Goal: Task Accomplishment & Management: Manage account settings

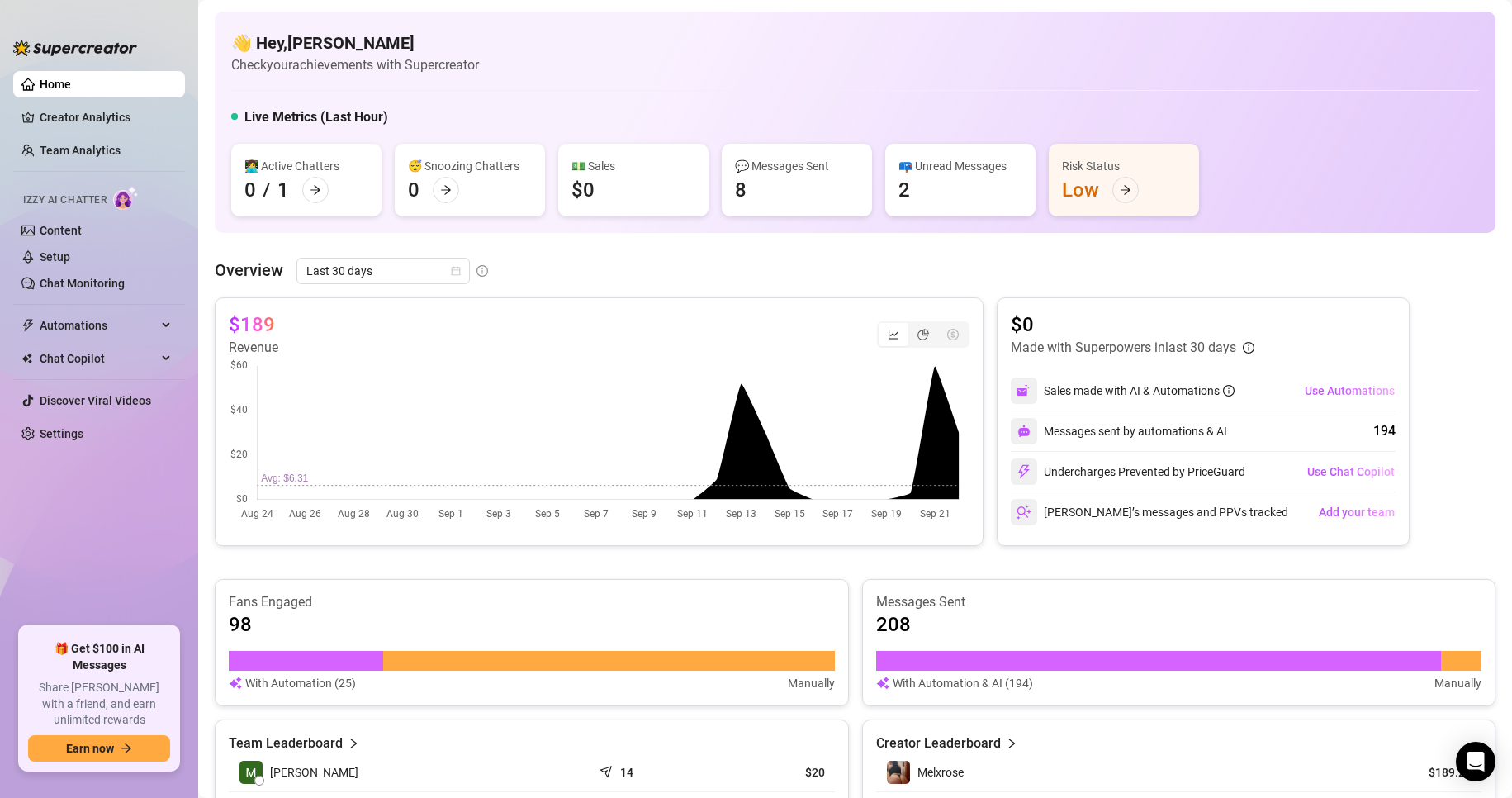
click at [251, 199] on div "0" at bounding box center [250, 190] width 11 height 26
click at [98, 280] on link "Chat Monitoring" at bounding box center [82, 283] width 85 height 13
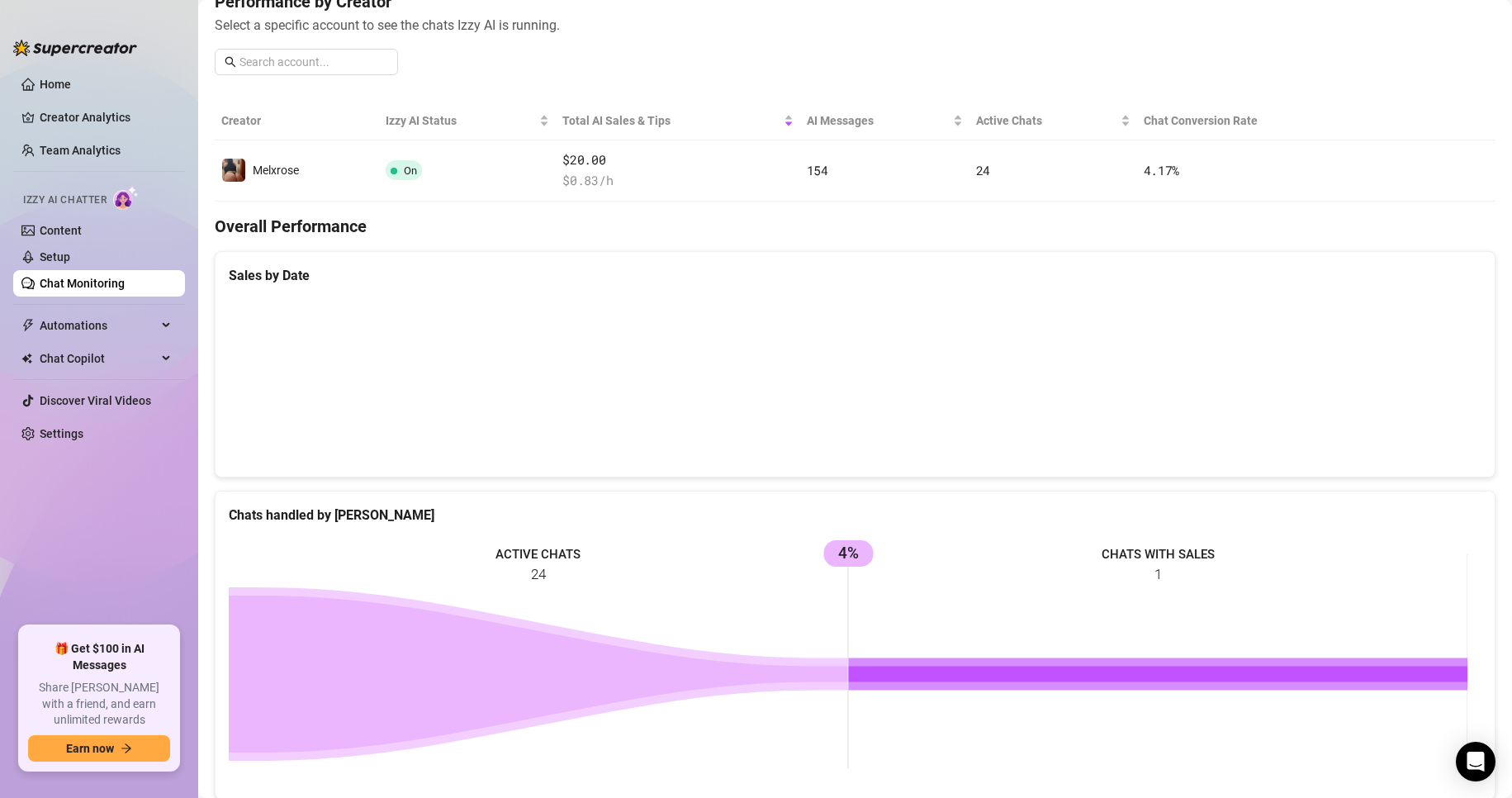
scroll to position [227, 0]
click at [84, 330] on span "Automations" at bounding box center [98, 326] width 118 height 26
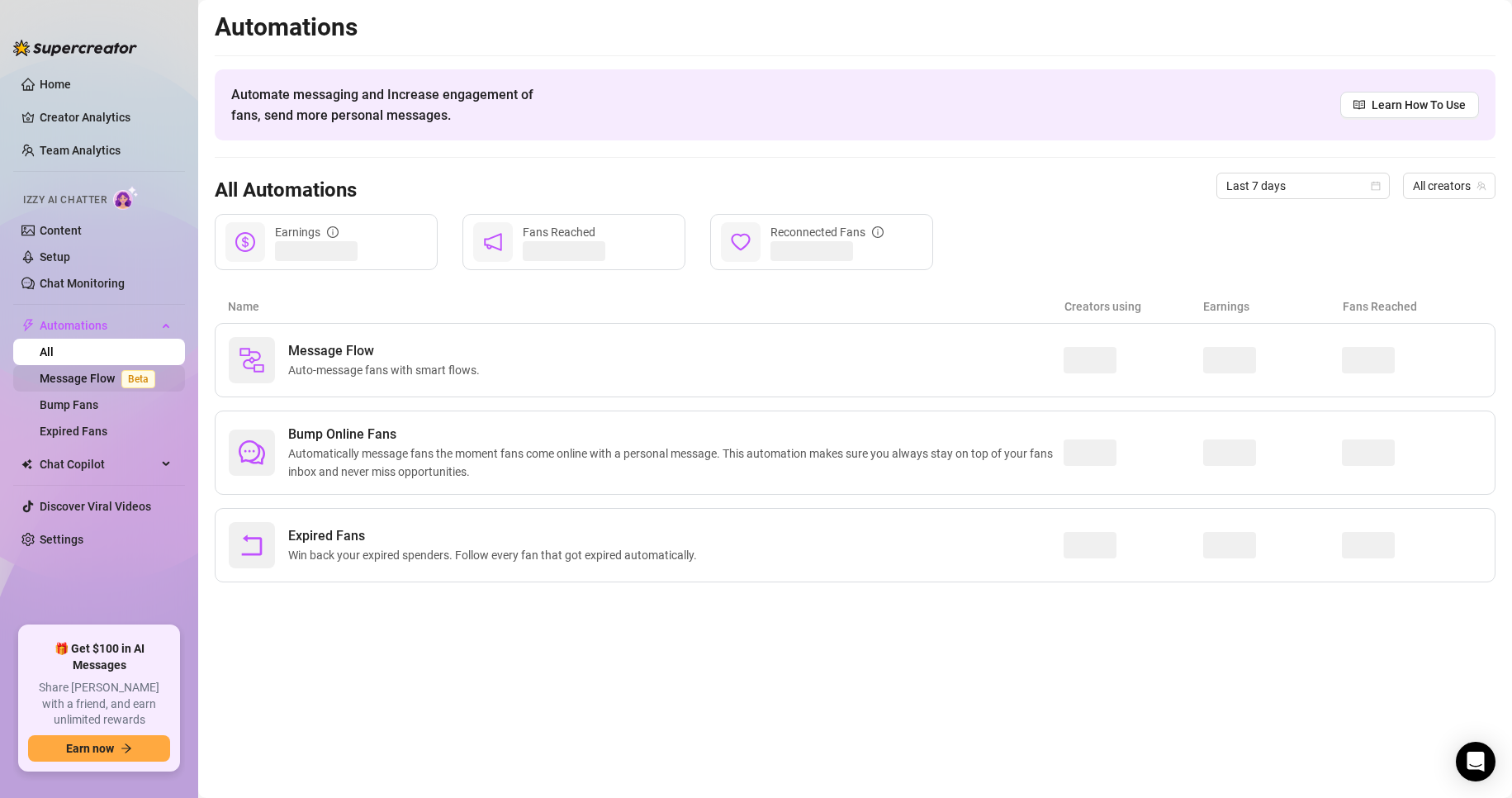
click at [91, 372] on link "Message Flow Beta" at bounding box center [101, 378] width 122 height 13
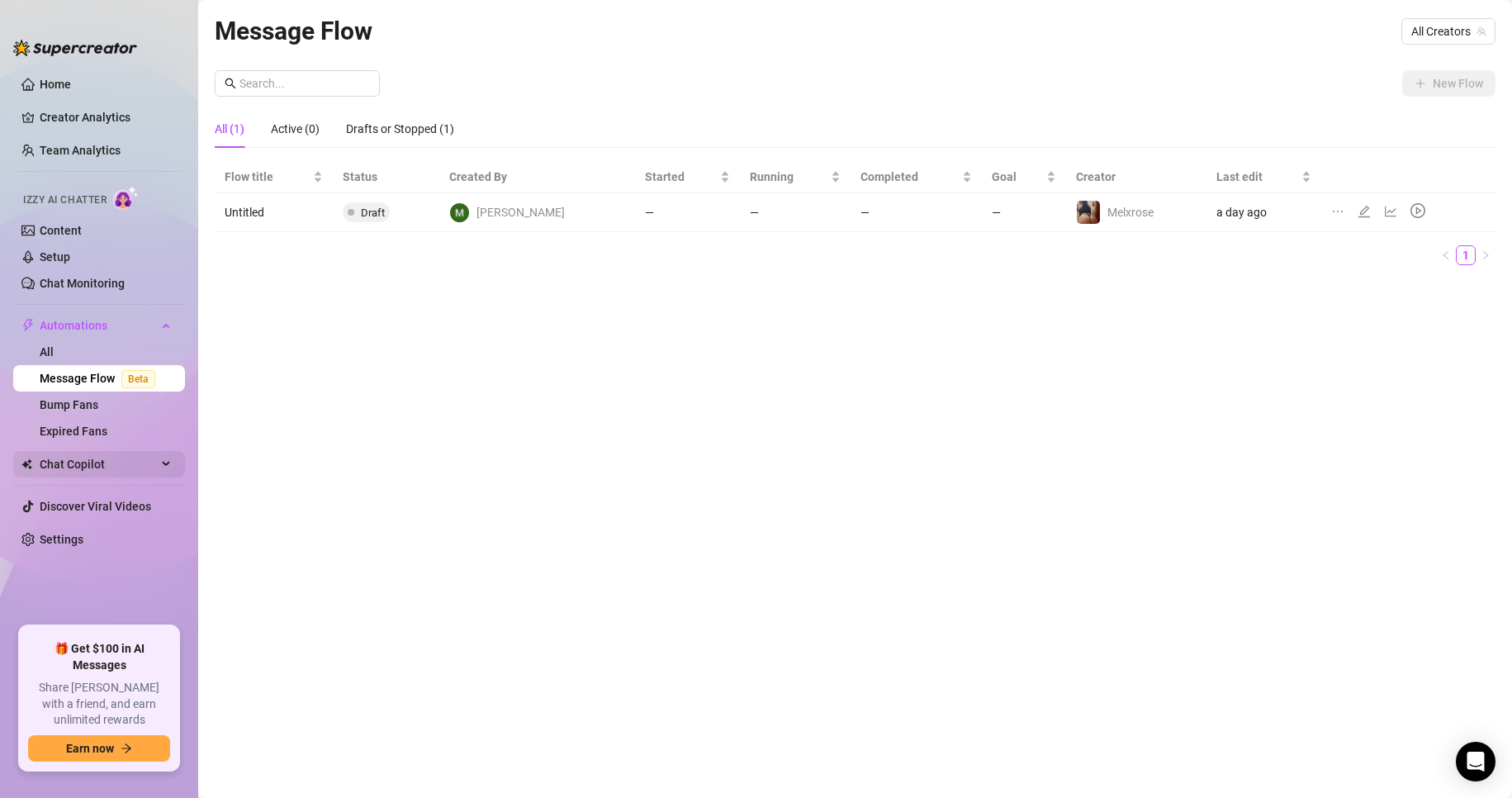
click at [166, 462] on div "Chat Copilot" at bounding box center [99, 464] width 172 height 26
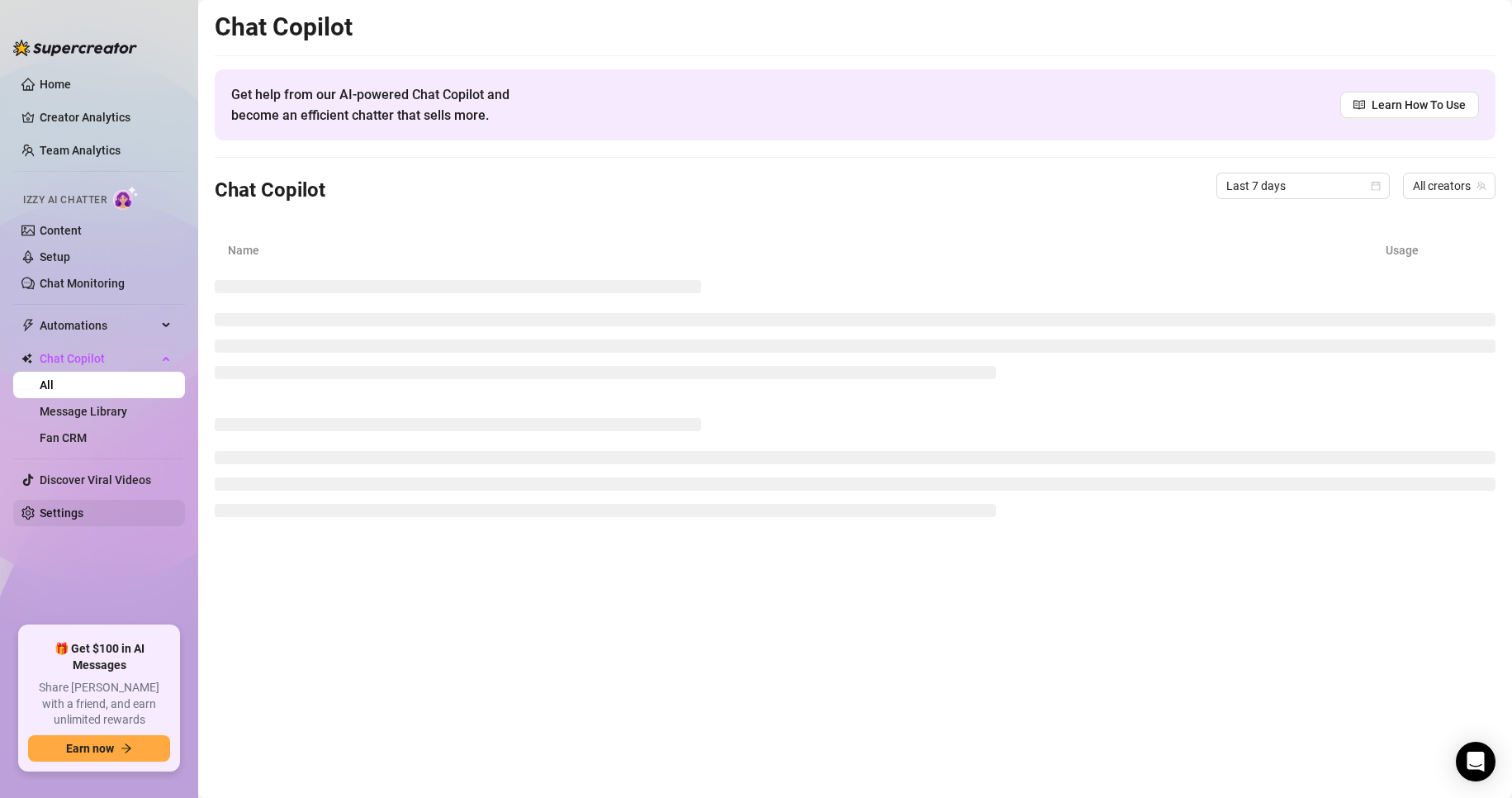
click at [73, 519] on link "Settings" at bounding box center [61, 513] width 44 height 13
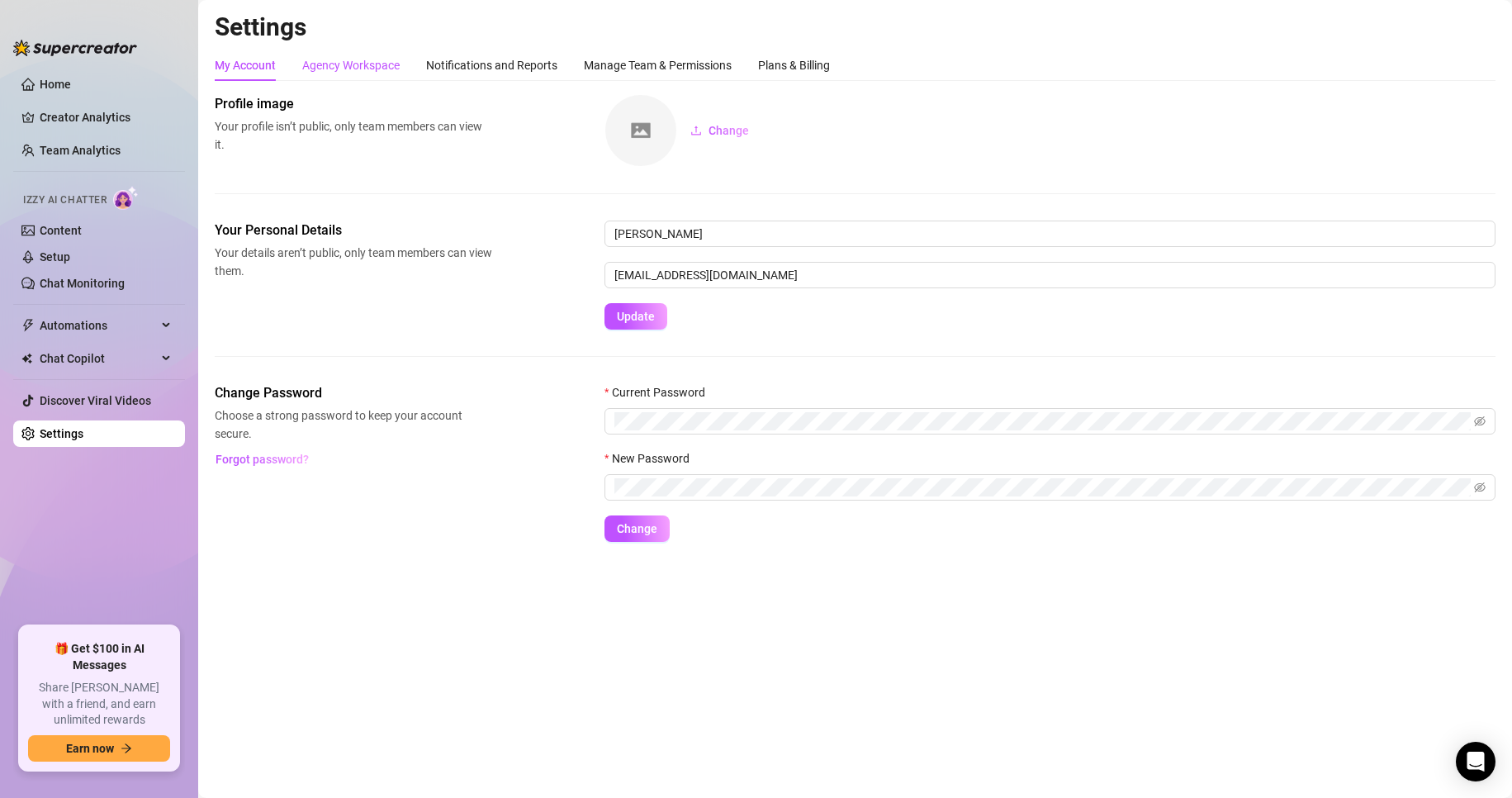
click at [355, 67] on div "Agency Workspace" at bounding box center [351, 65] width 98 height 18
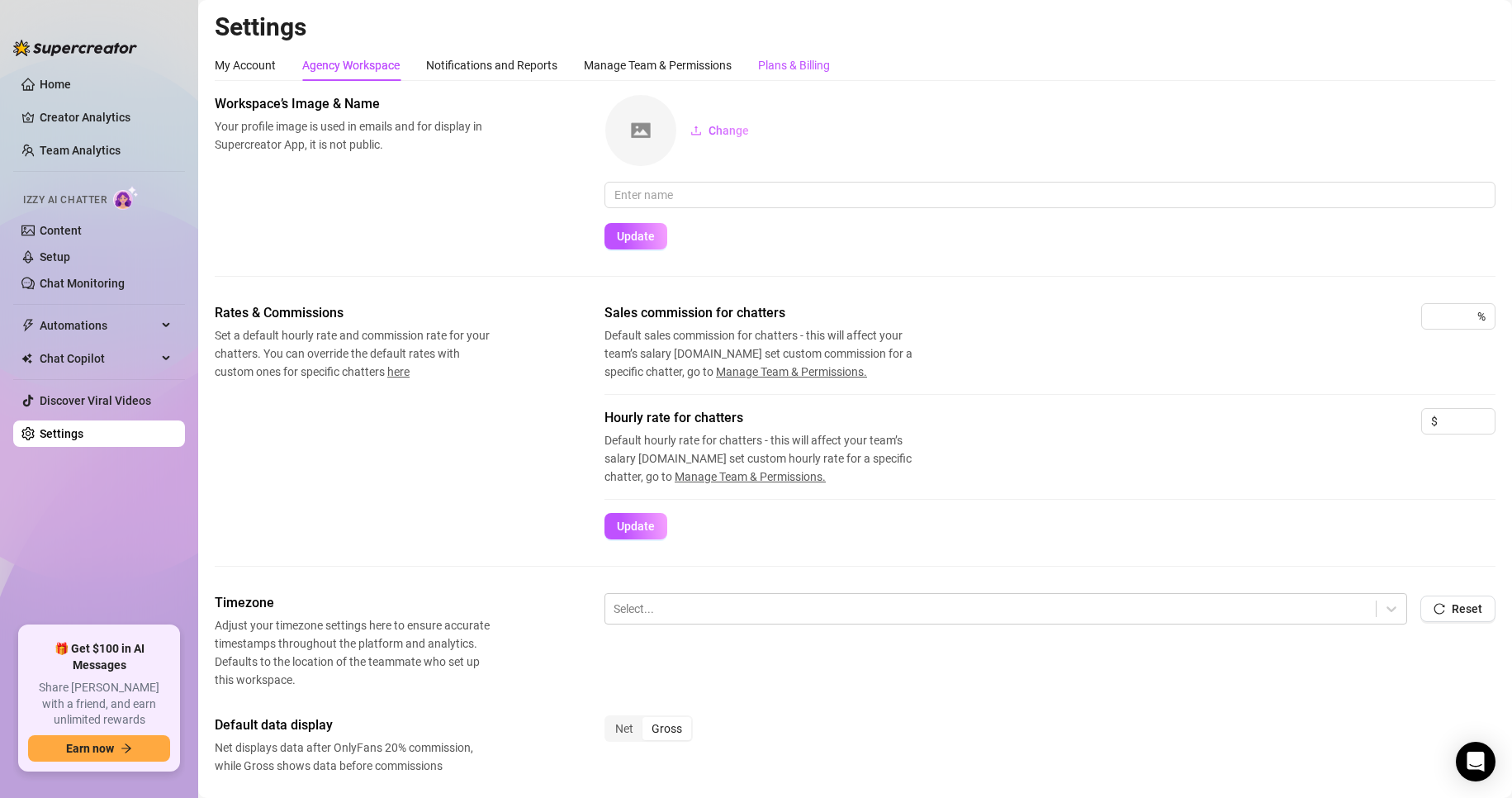
click at [795, 72] on div "Plans & Billing" at bounding box center [794, 65] width 72 height 18
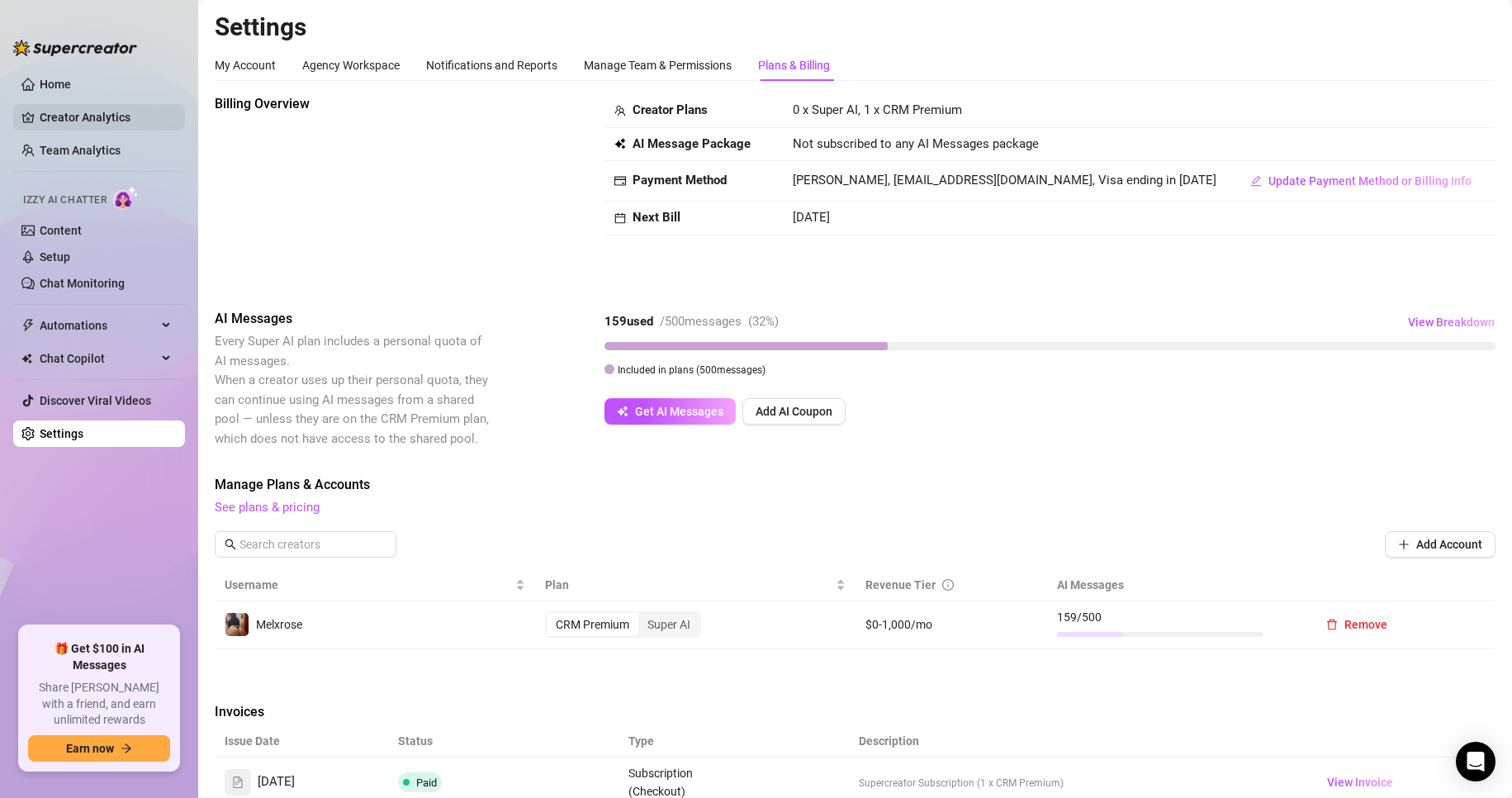
click at [115, 129] on link "Creator Analytics" at bounding box center [105, 118] width 132 height 26
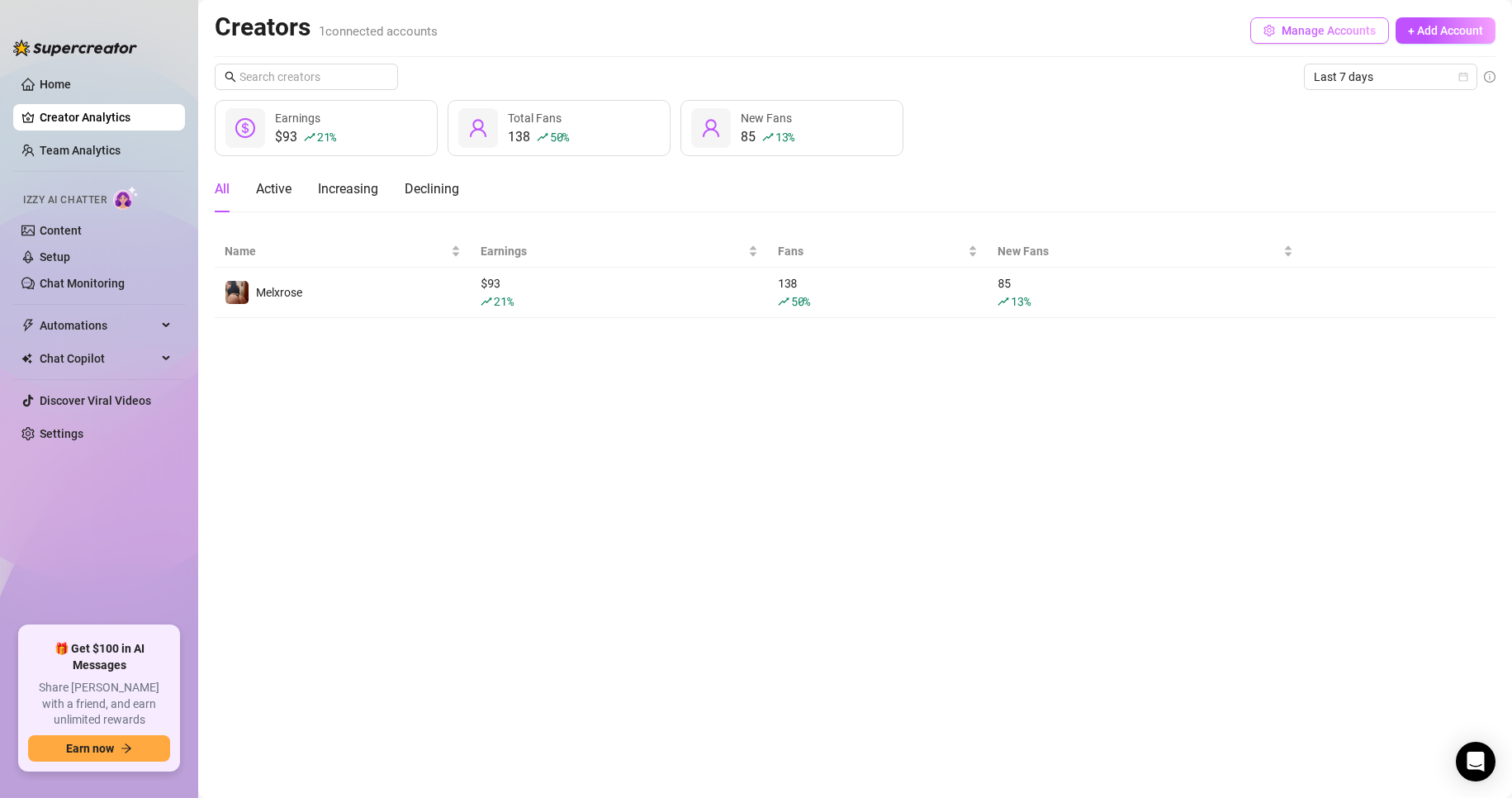
click at [1258, 38] on button "Manage Accounts" at bounding box center [1319, 30] width 138 height 26
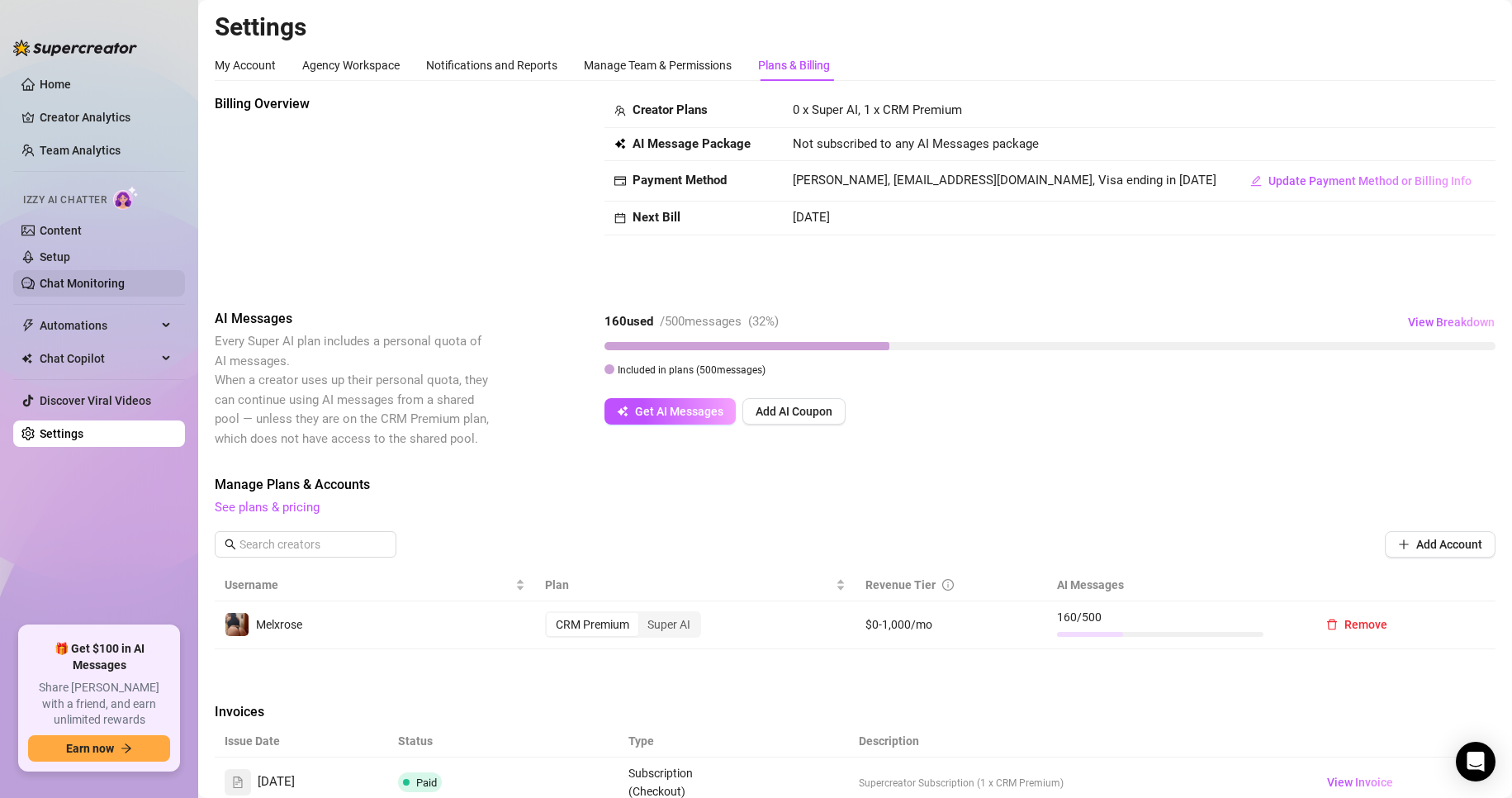
click at [71, 280] on link "Chat Monitoring" at bounding box center [82, 283] width 85 height 13
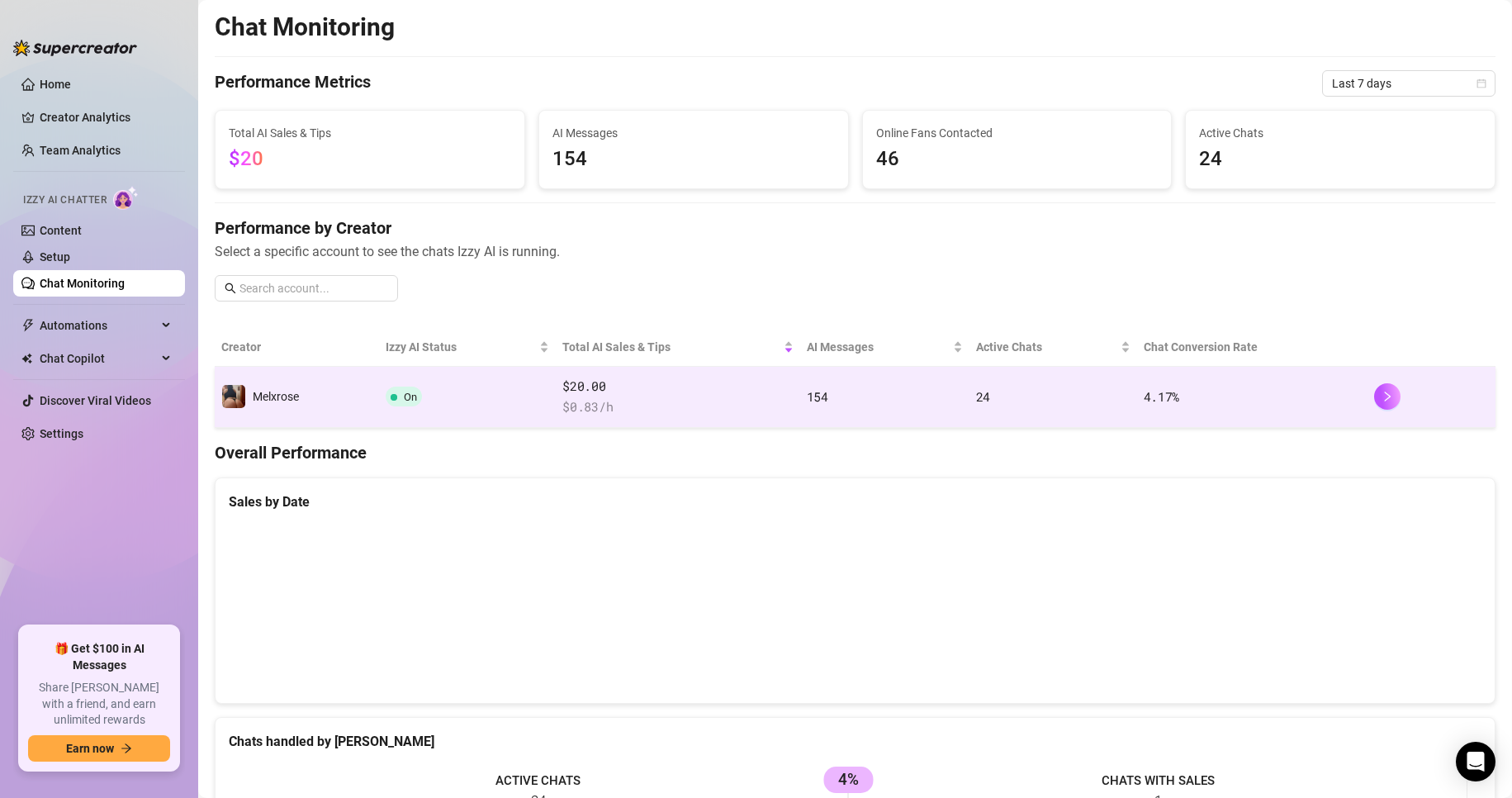
click at [408, 402] on span "On" at bounding box center [410, 396] width 13 height 12
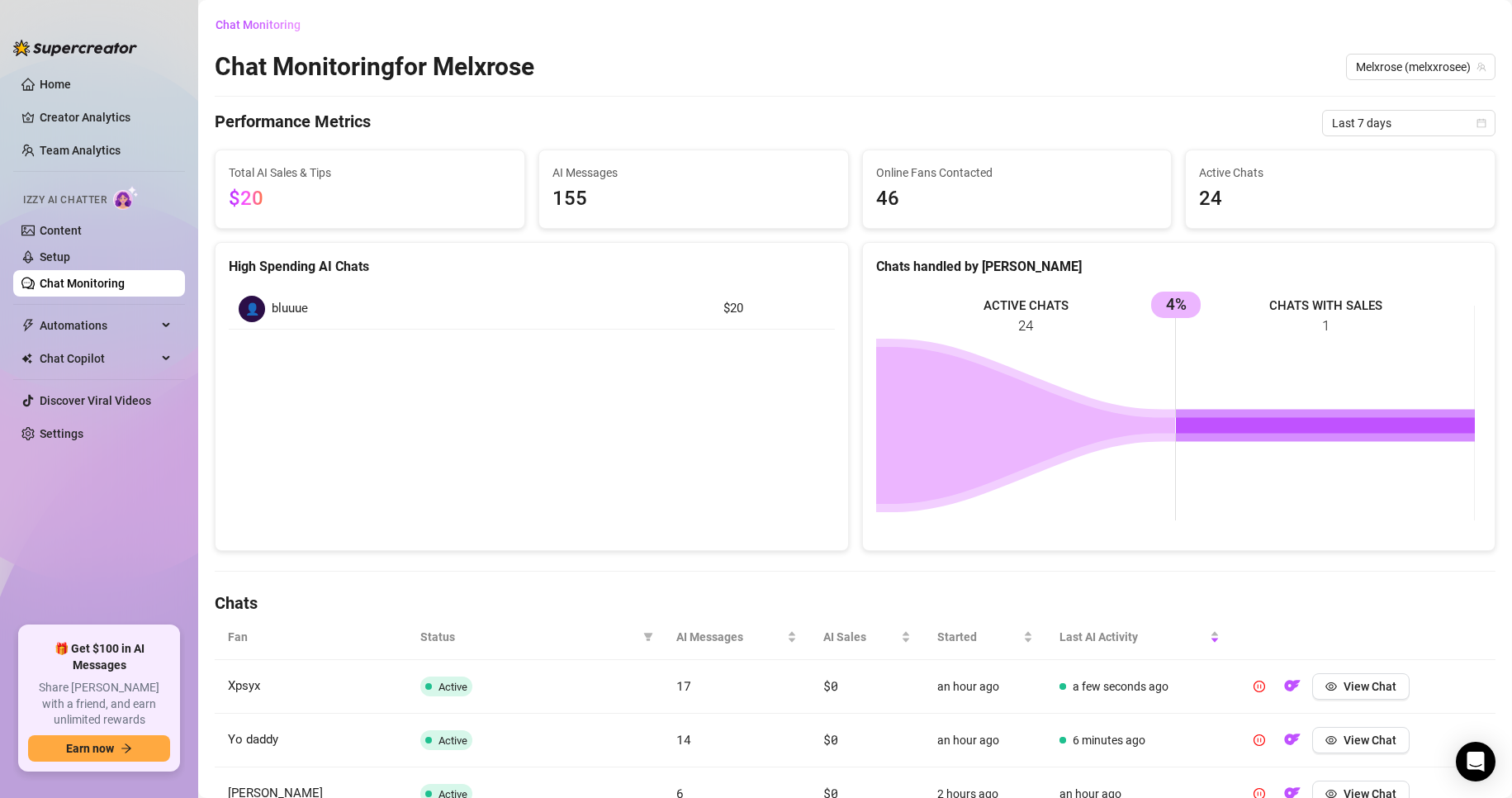
scroll to position [1, 0]
click at [98, 452] on ul "Home Creator Analytics Team Analytics Izzy AI Chatter Content Setup Chat Monito…" at bounding box center [99, 342] width 172 height 555
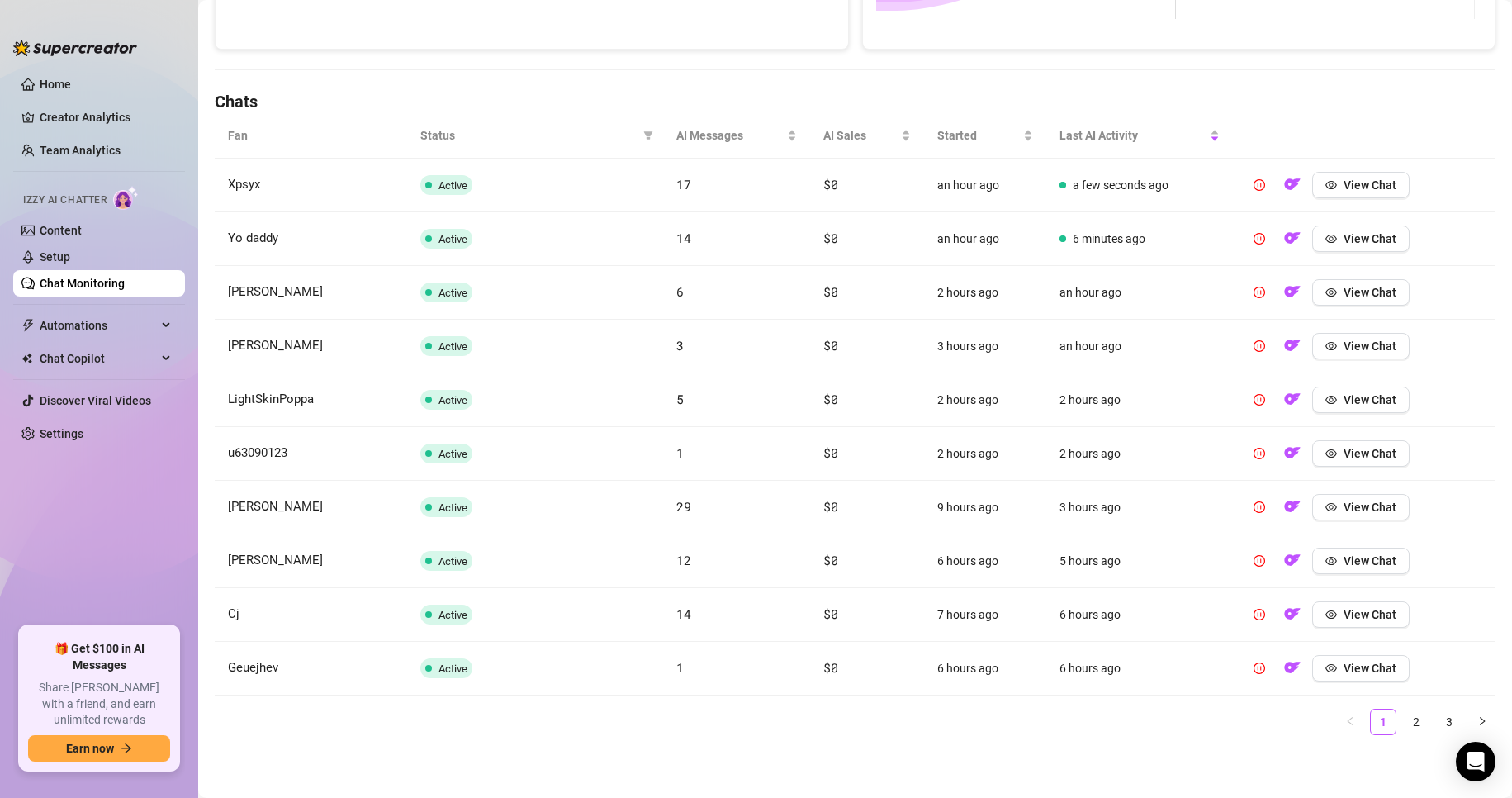
scroll to position [0, 0]
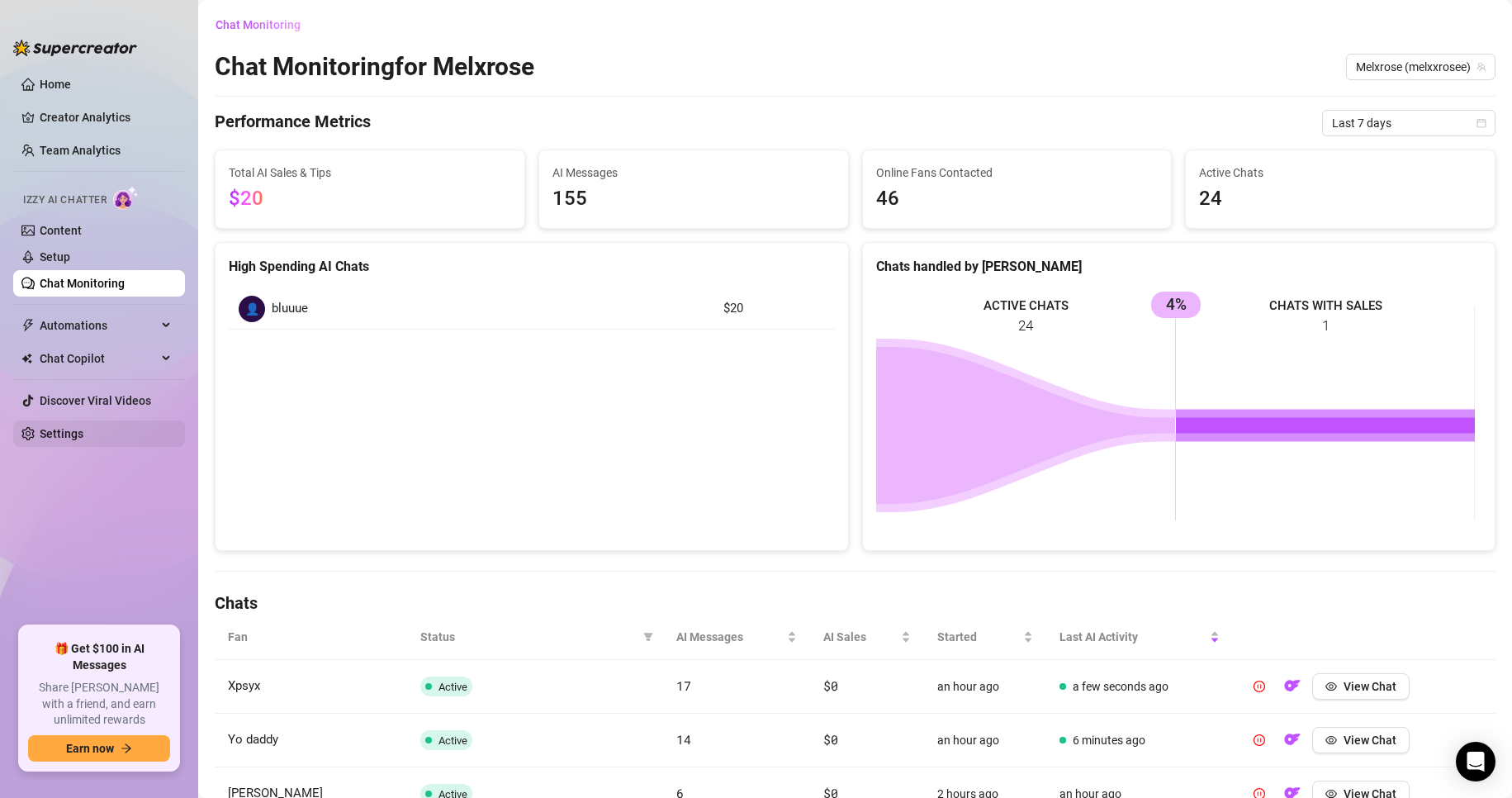
click at [40, 427] on link "Settings" at bounding box center [61, 434] width 44 height 13
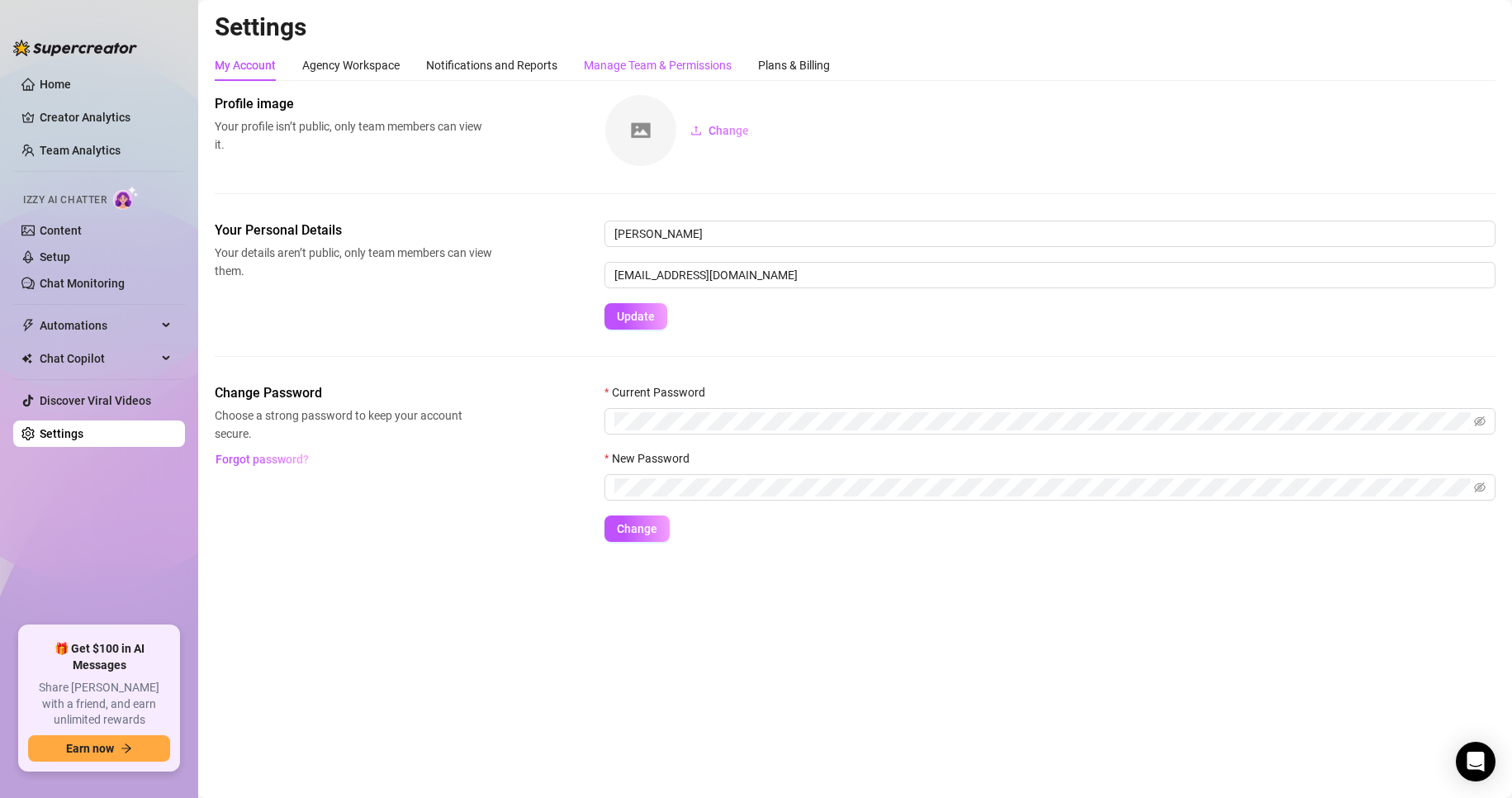
click at [701, 67] on div "Manage Team & Permissions" at bounding box center [657, 65] width 148 height 18
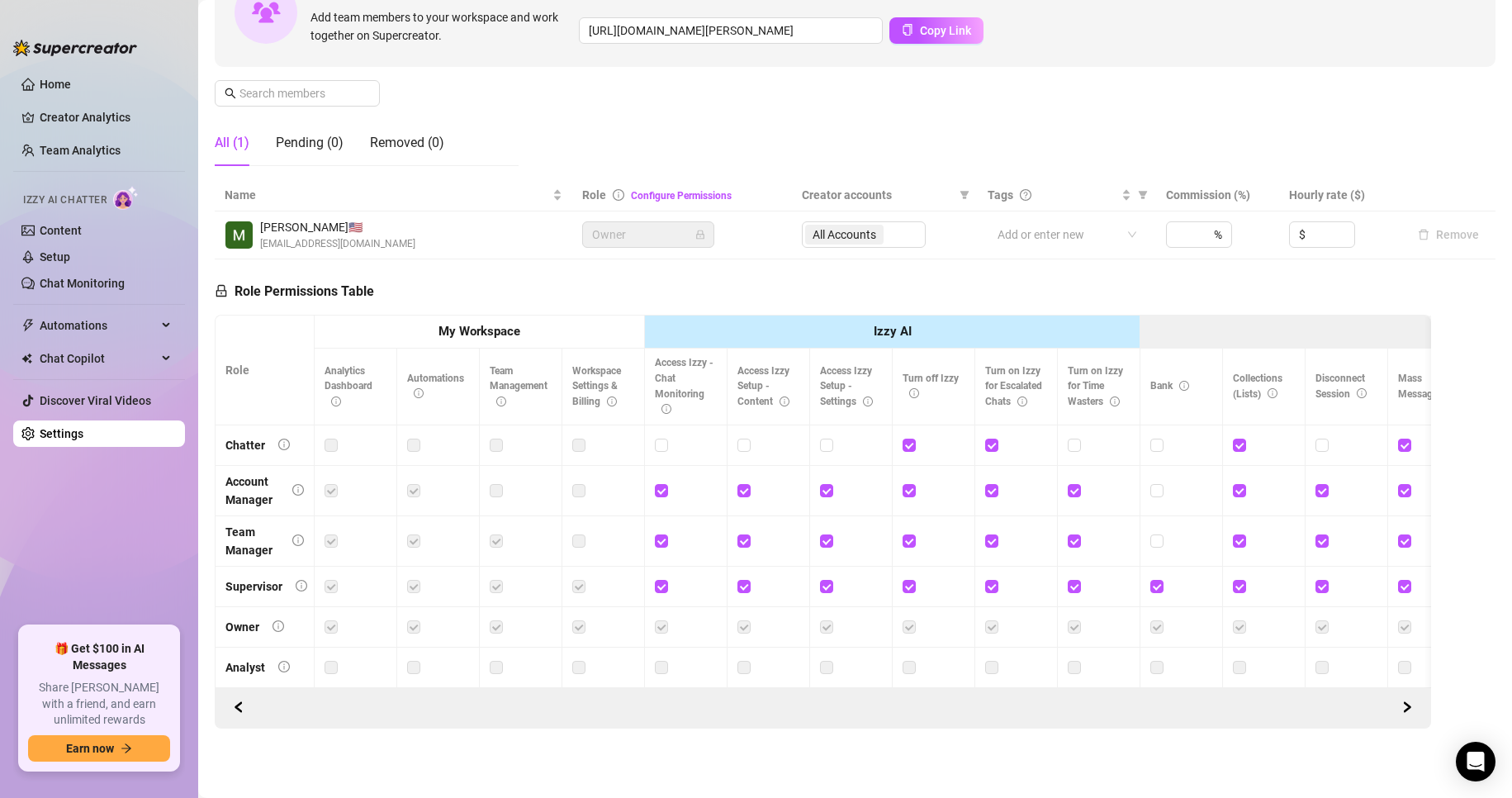
scroll to position [205, 0]
click at [906, 439] on input "checkbox" at bounding box center [908, 444] width 11 height 11
checkbox input "true"
click at [989, 439] on input "checkbox" at bounding box center [991, 444] width 11 height 11
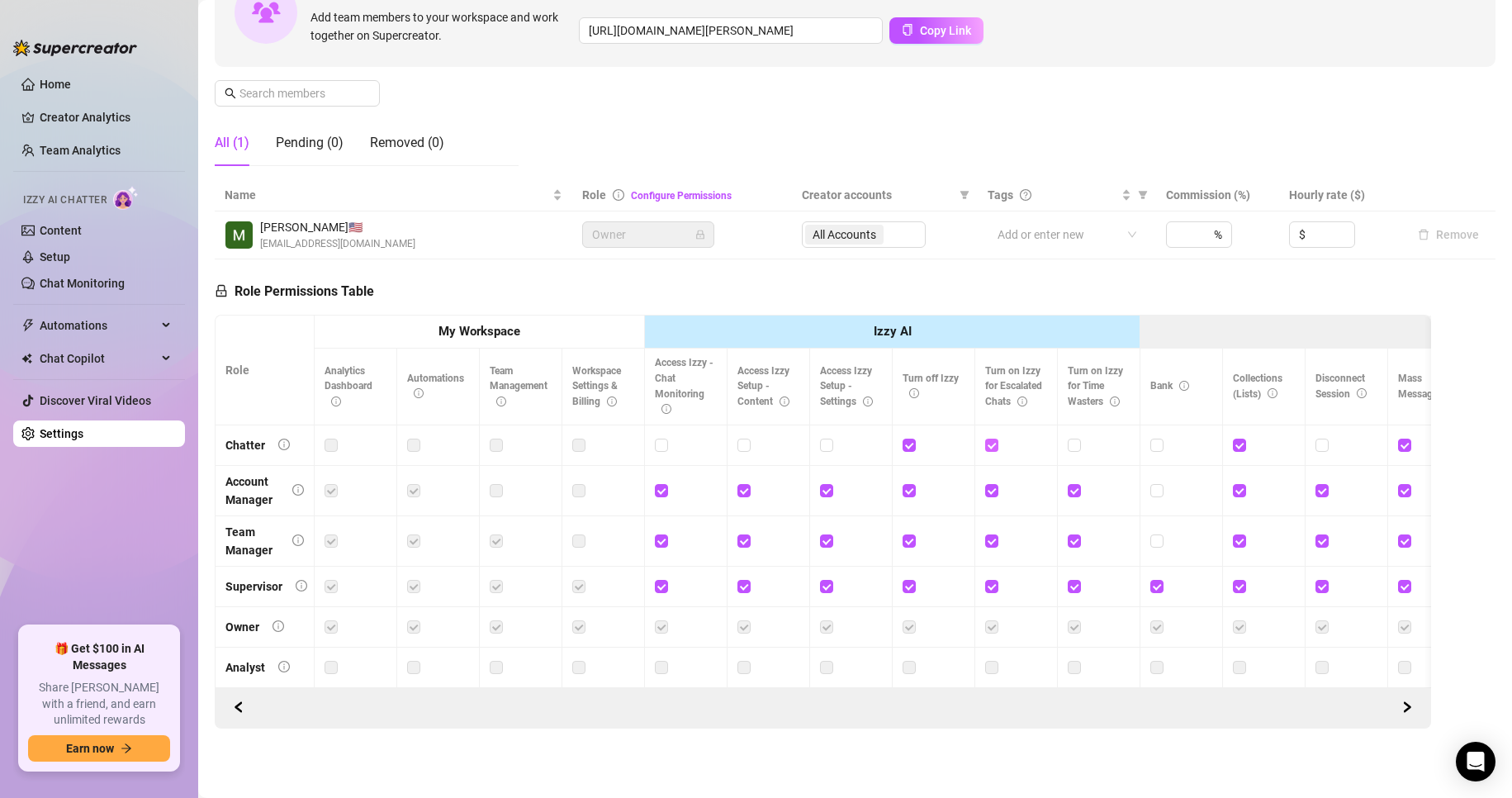
checkbox input "false"
click at [1074, 439] on input "checkbox" at bounding box center [1074, 444] width 11 height 11
checkbox input "true"
click at [992, 439] on input "checkbox" at bounding box center [991, 444] width 11 height 11
checkbox input "true"
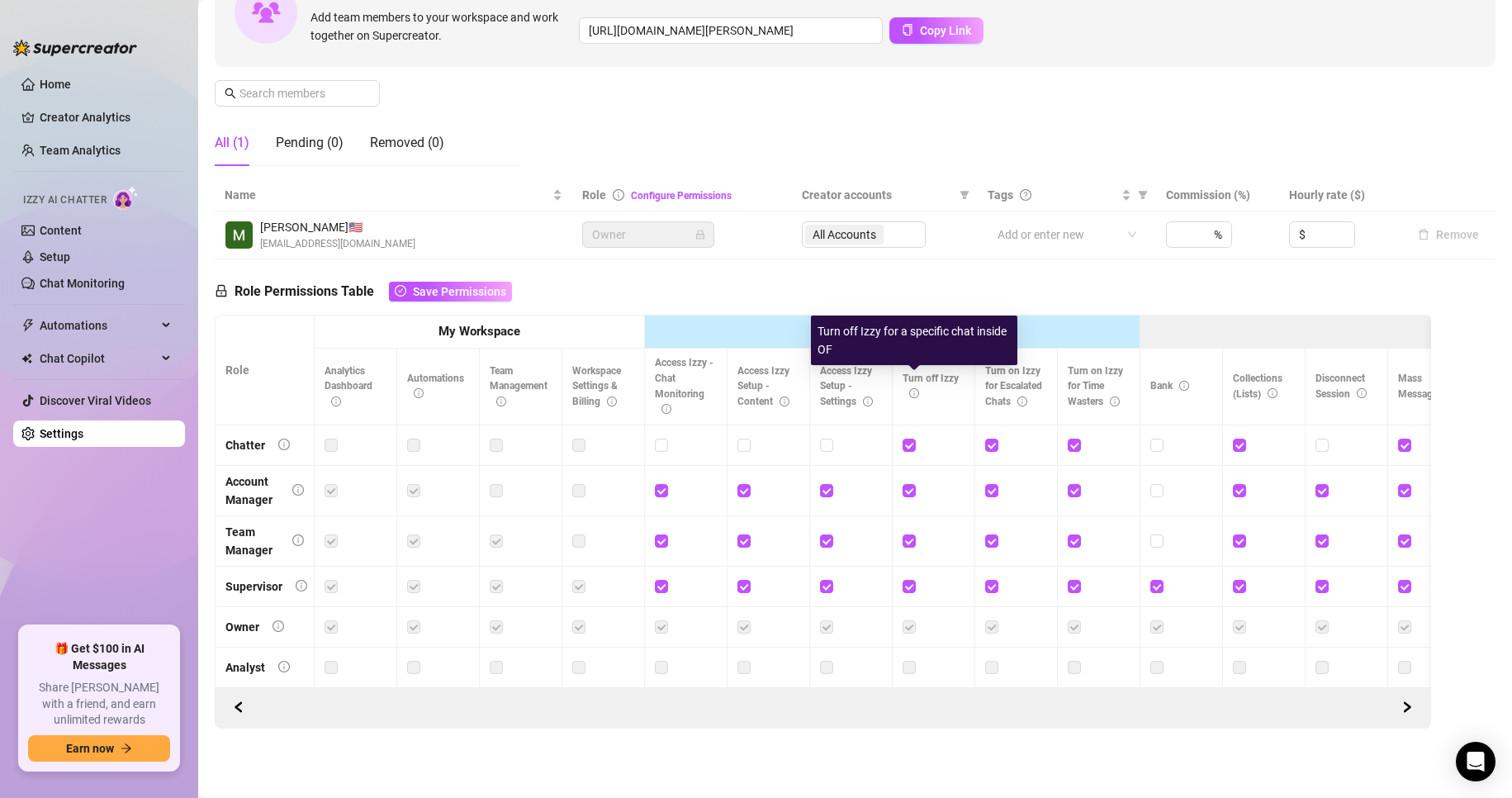
click at [914, 388] on icon "info-circle" at bounding box center [914, 392] width 10 height 10
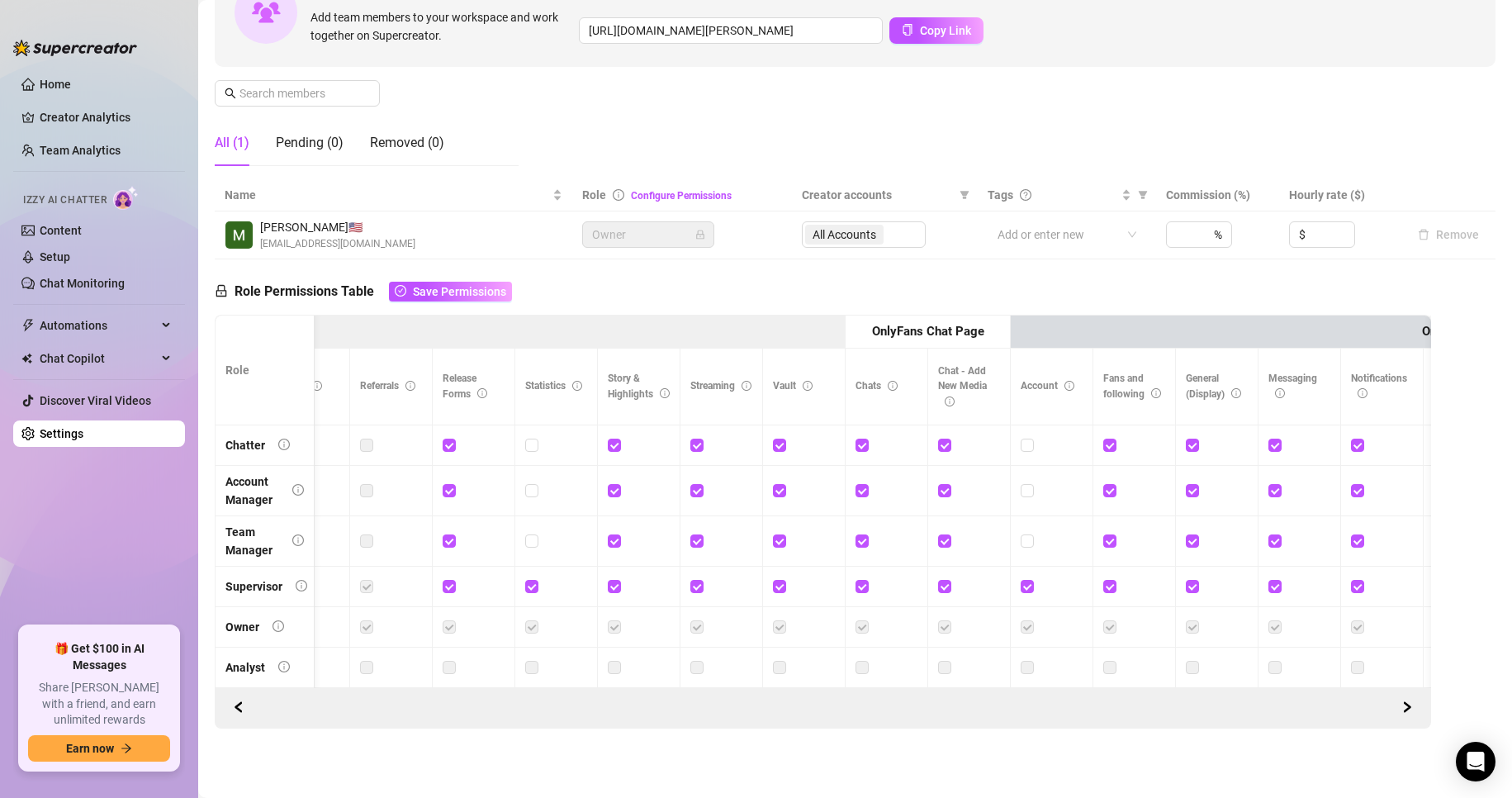
scroll to position [0, 0]
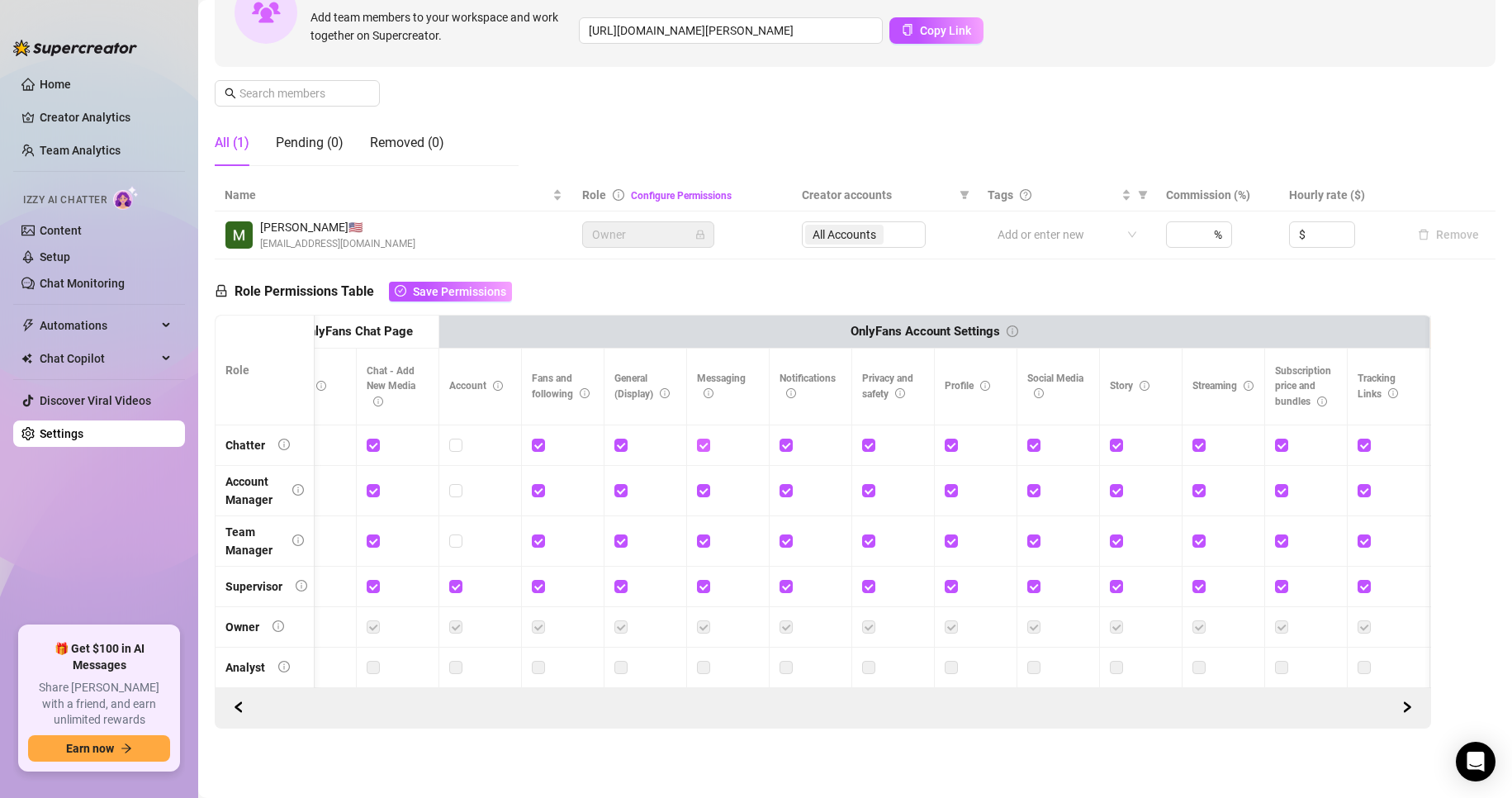
click at [703, 439] on input "checkbox" at bounding box center [703, 444] width 11 height 11
checkbox input "false"
click at [478, 285] on span "Save Permissions" at bounding box center [459, 292] width 93 height 13
click at [69, 87] on link "Home" at bounding box center [55, 84] width 31 height 13
